Goal: Find specific page/section: Find specific page/section

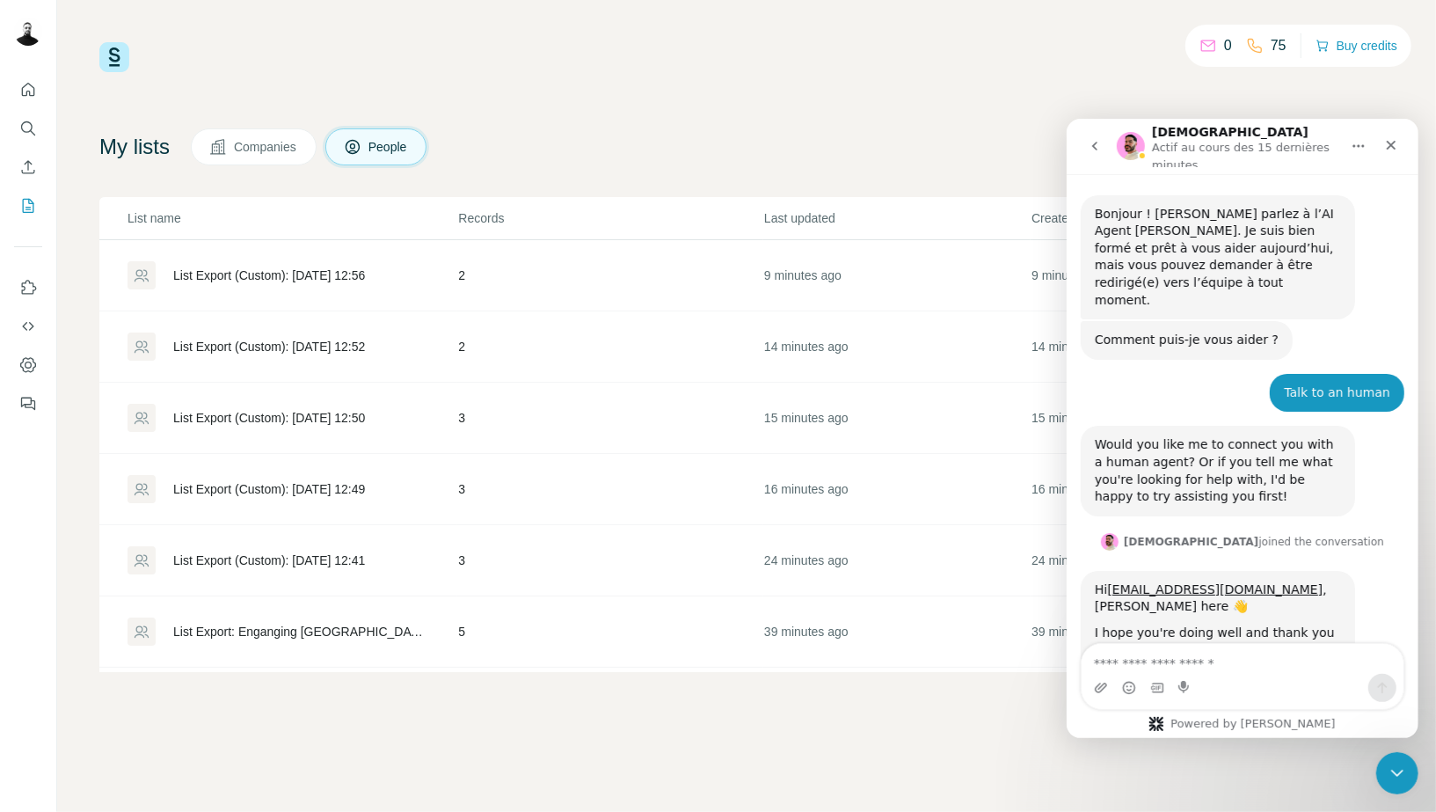
scroll to position [2512, 0]
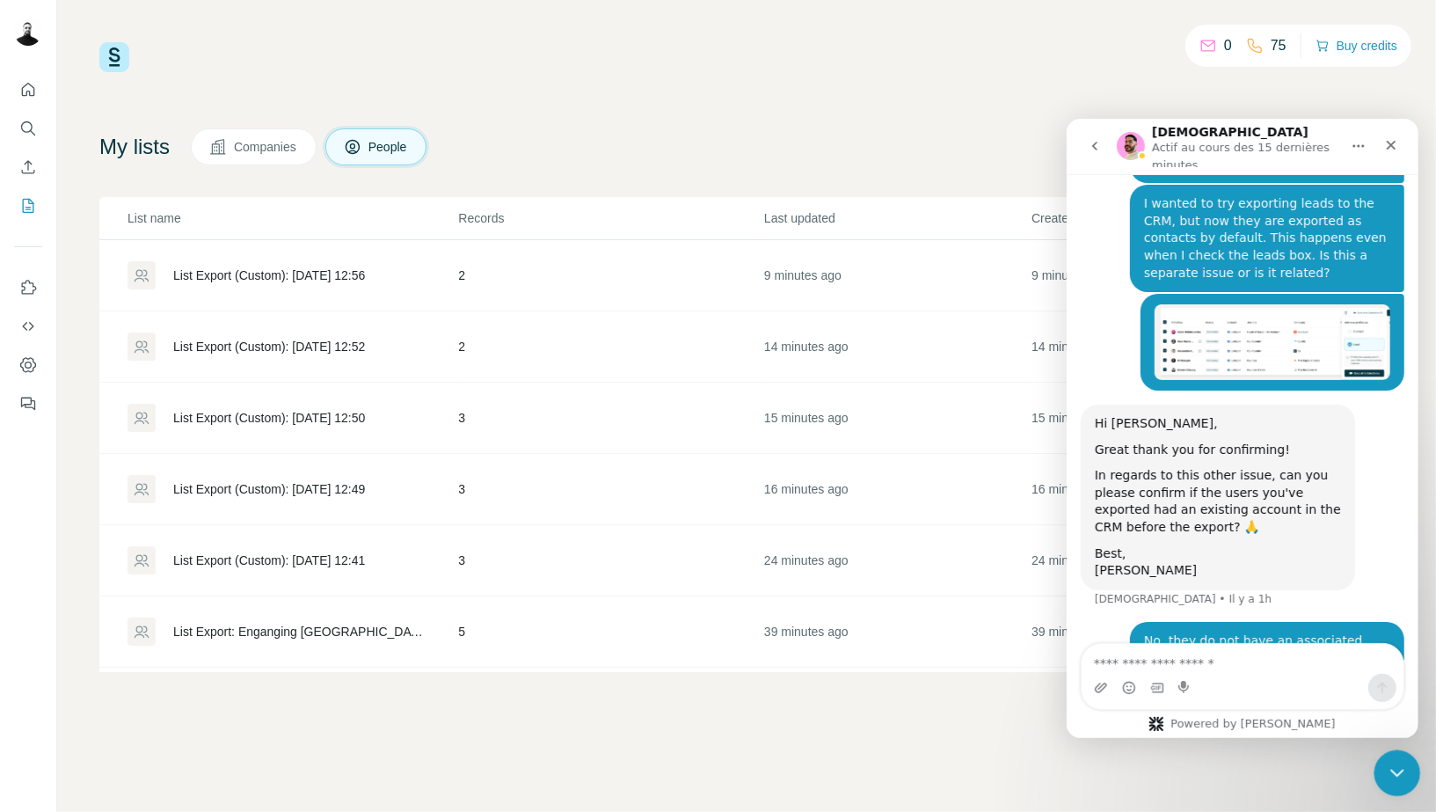
click at [1402, 762] on icon "Fermer le Messenger Intercom" at bounding box center [1394, 770] width 21 height 21
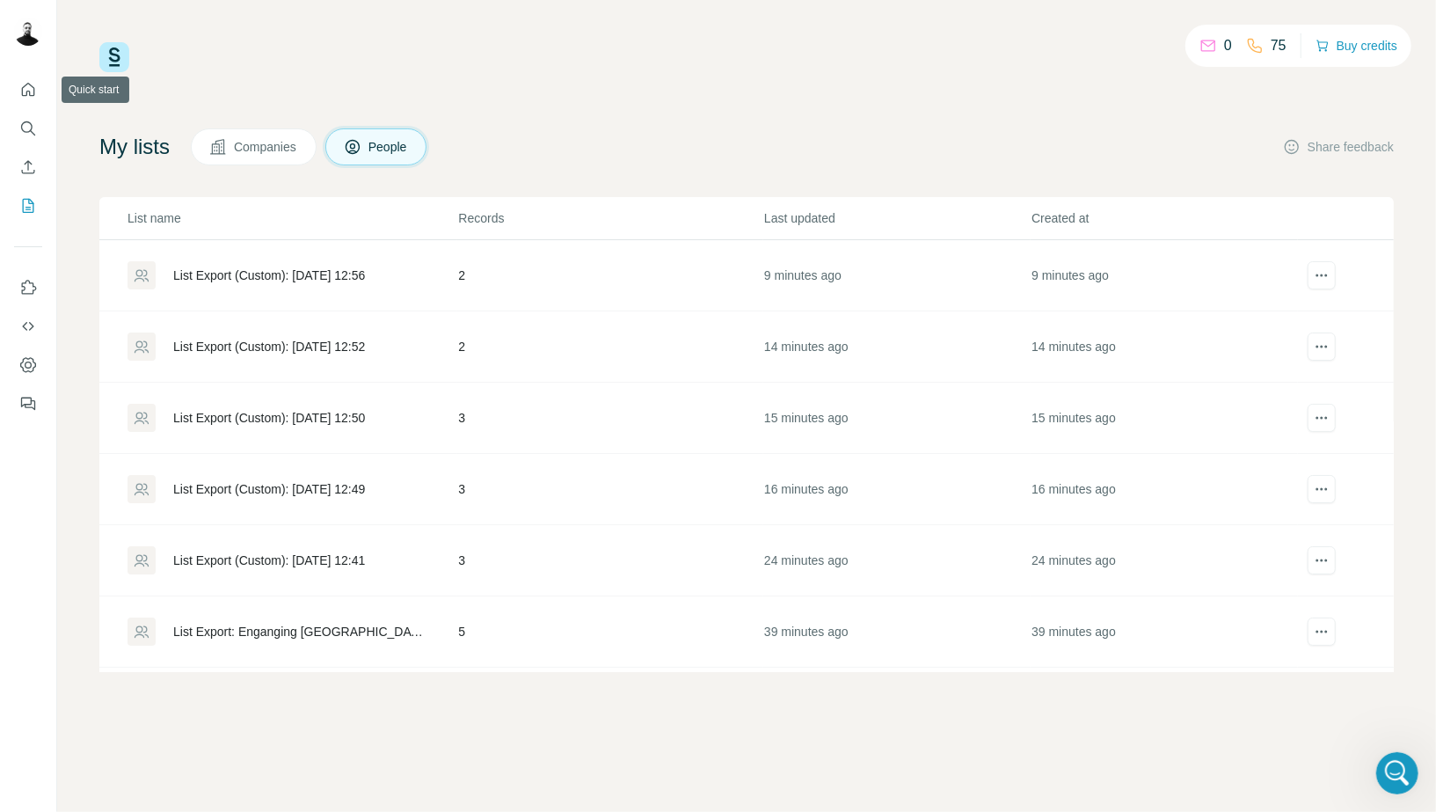
click at [5, 77] on div at bounding box center [28, 241] width 56 height 356
click at [24, 93] on icon "Quick start" at bounding box center [28, 90] width 18 height 18
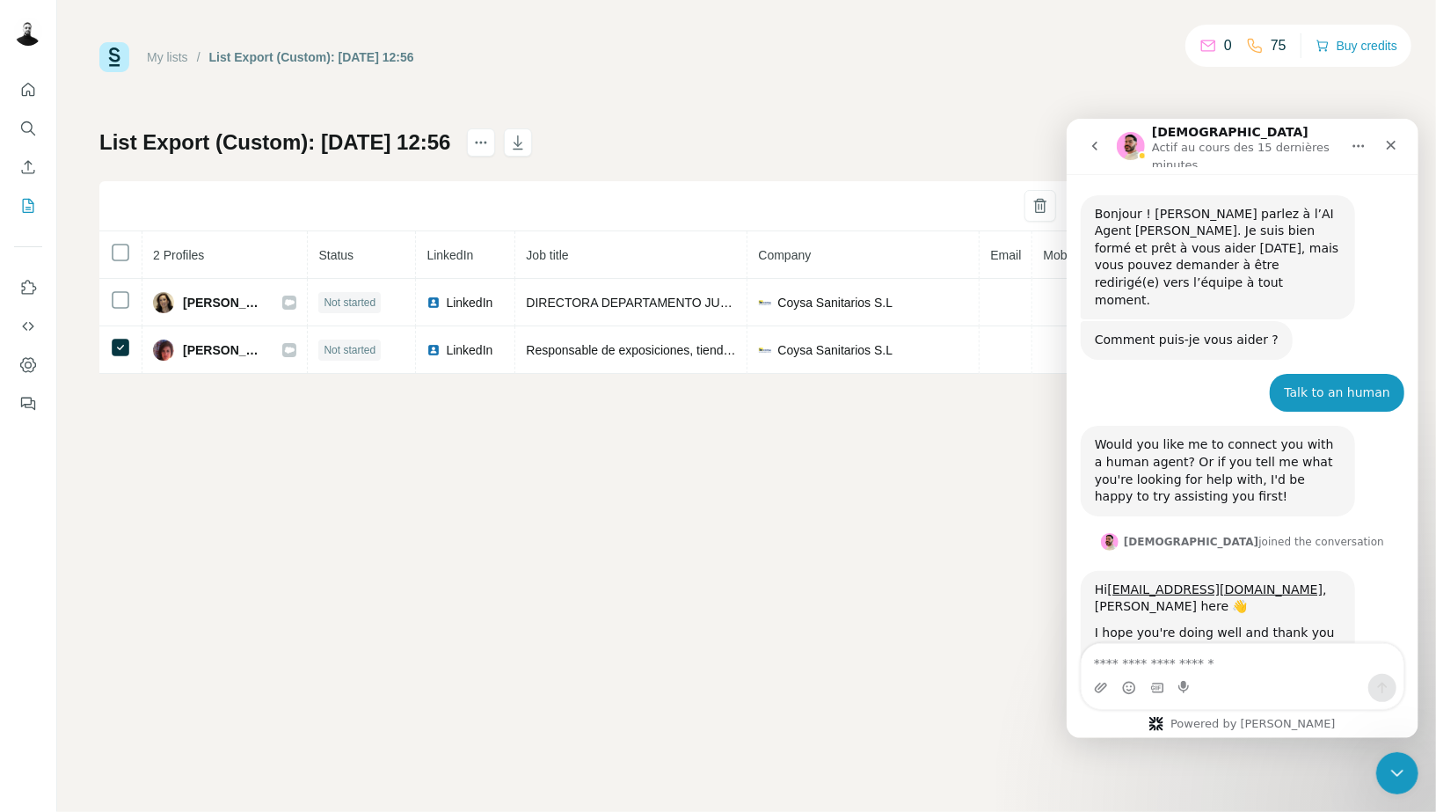
scroll to position [2512, 0]
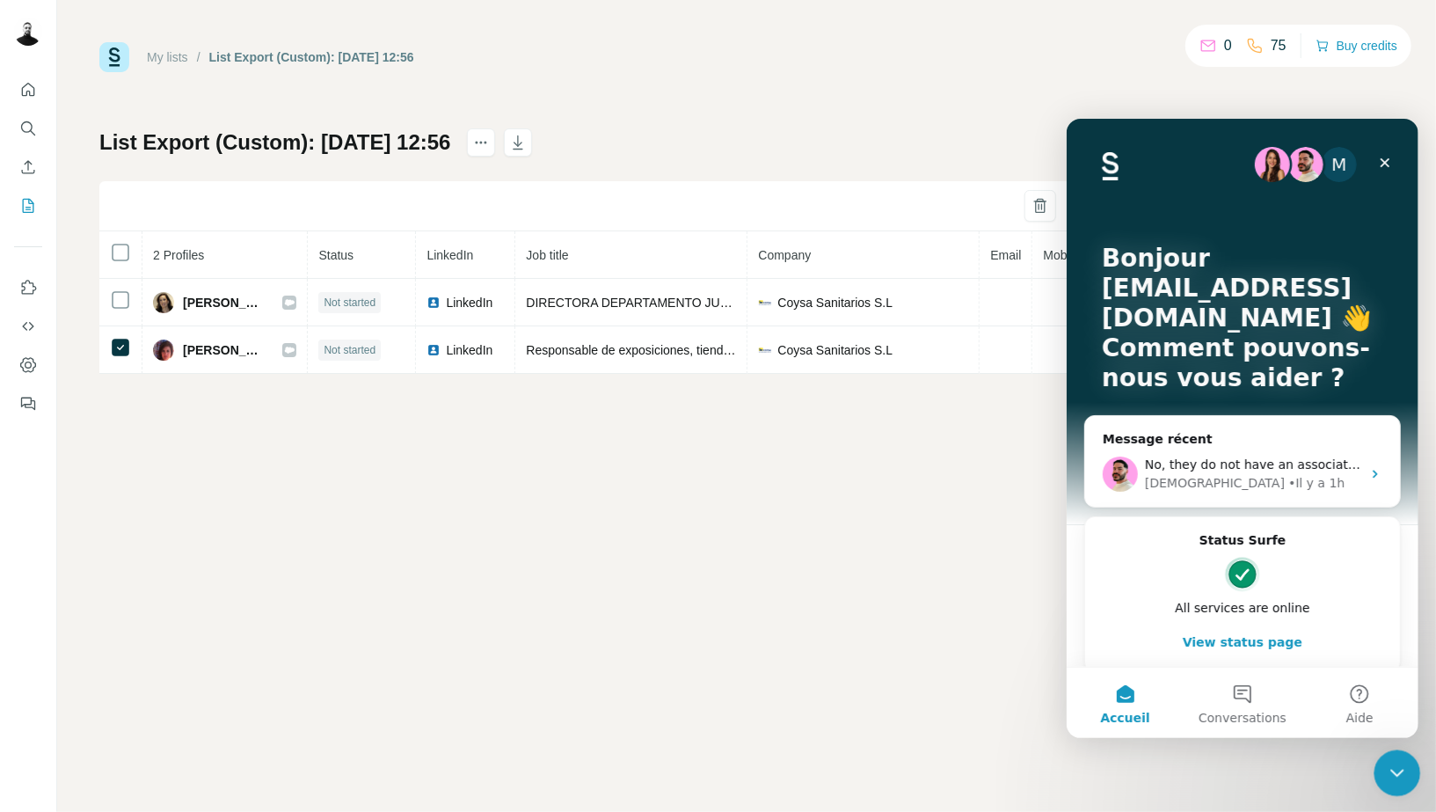
click at [1375, 773] on div "Fermer le Messenger Intercom" at bounding box center [1394, 770] width 42 height 42
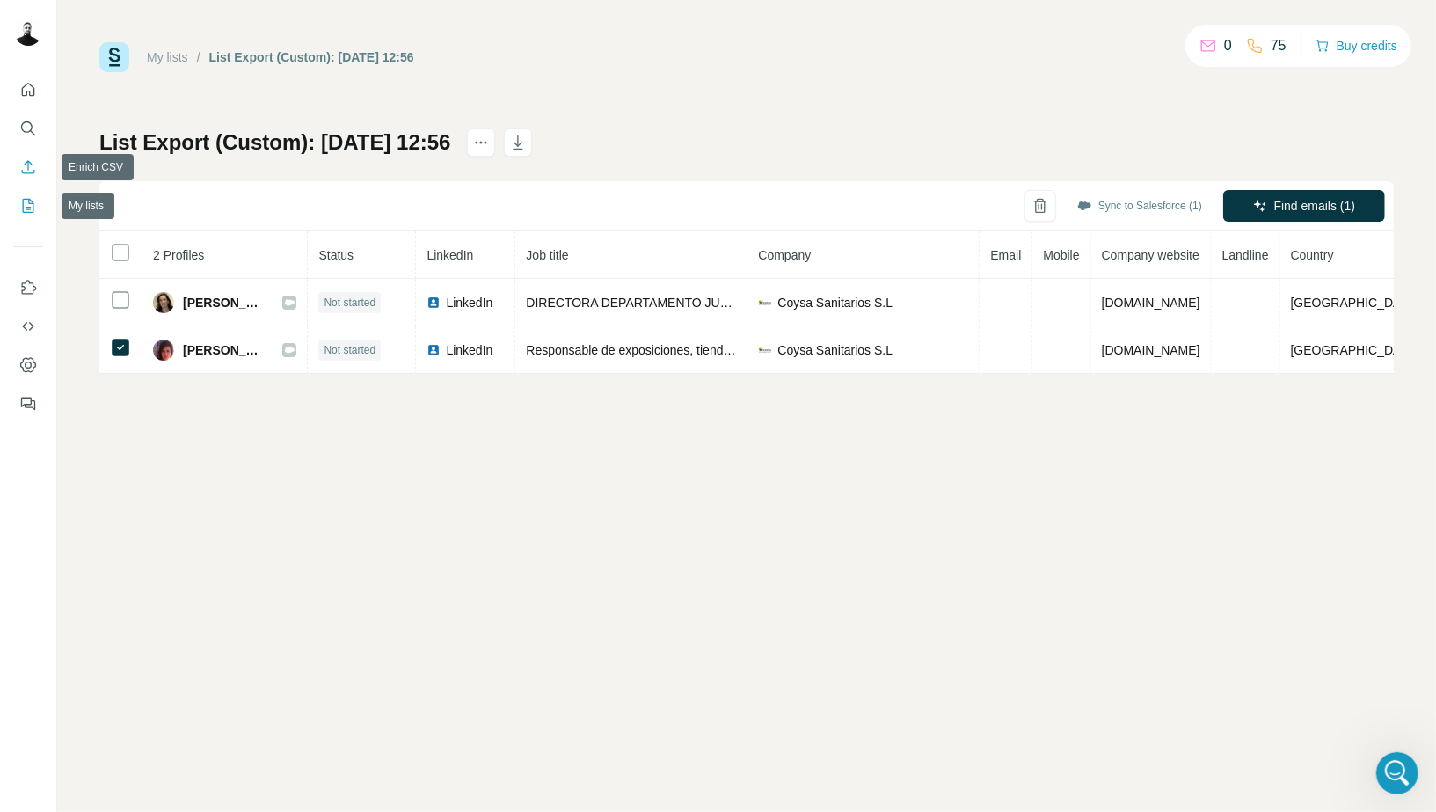
click at [22, 160] on icon "Enrich CSV" at bounding box center [28, 167] width 18 height 18
